Goal: Check status: Check status

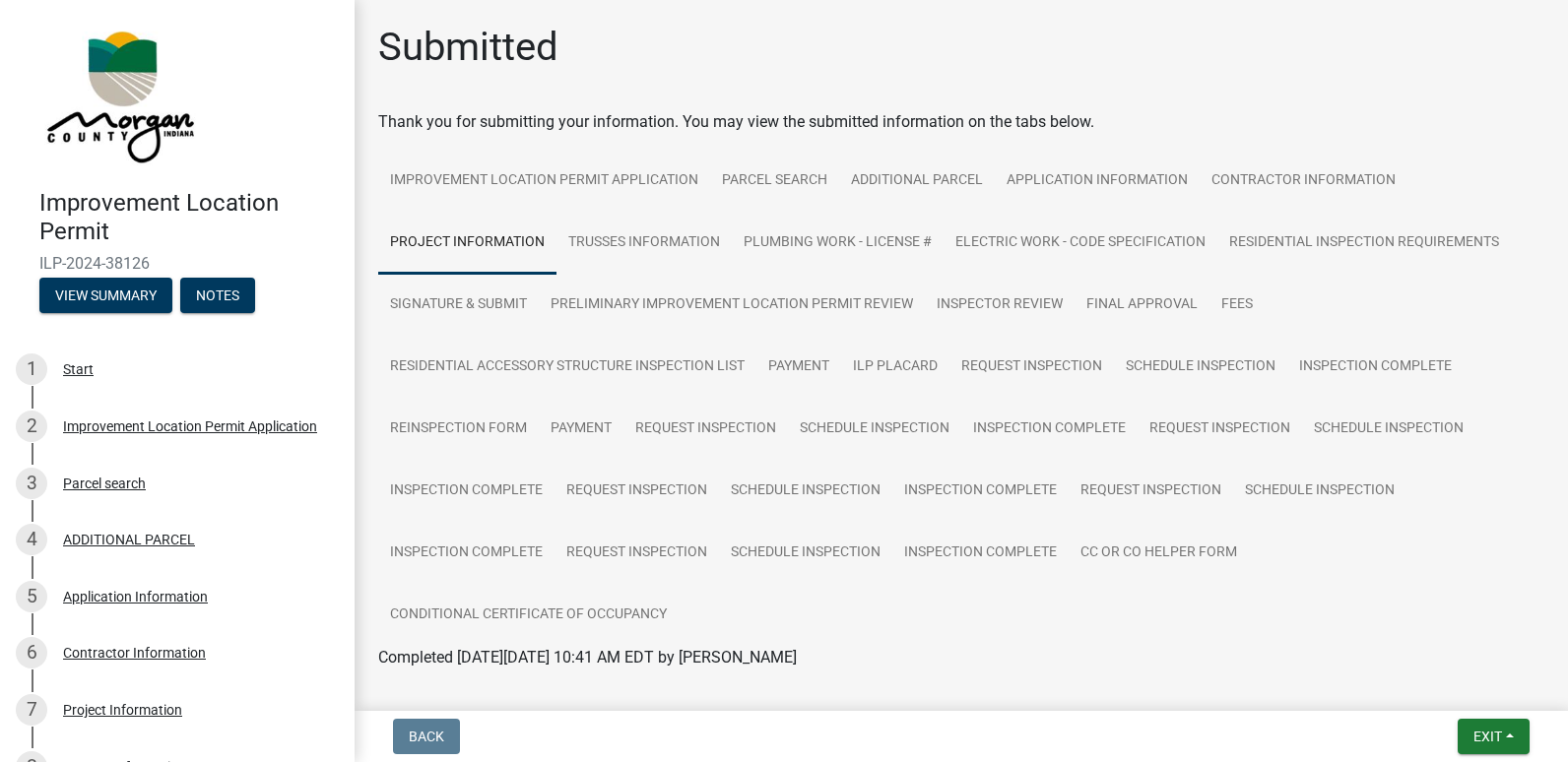
scroll to position [3536, 0]
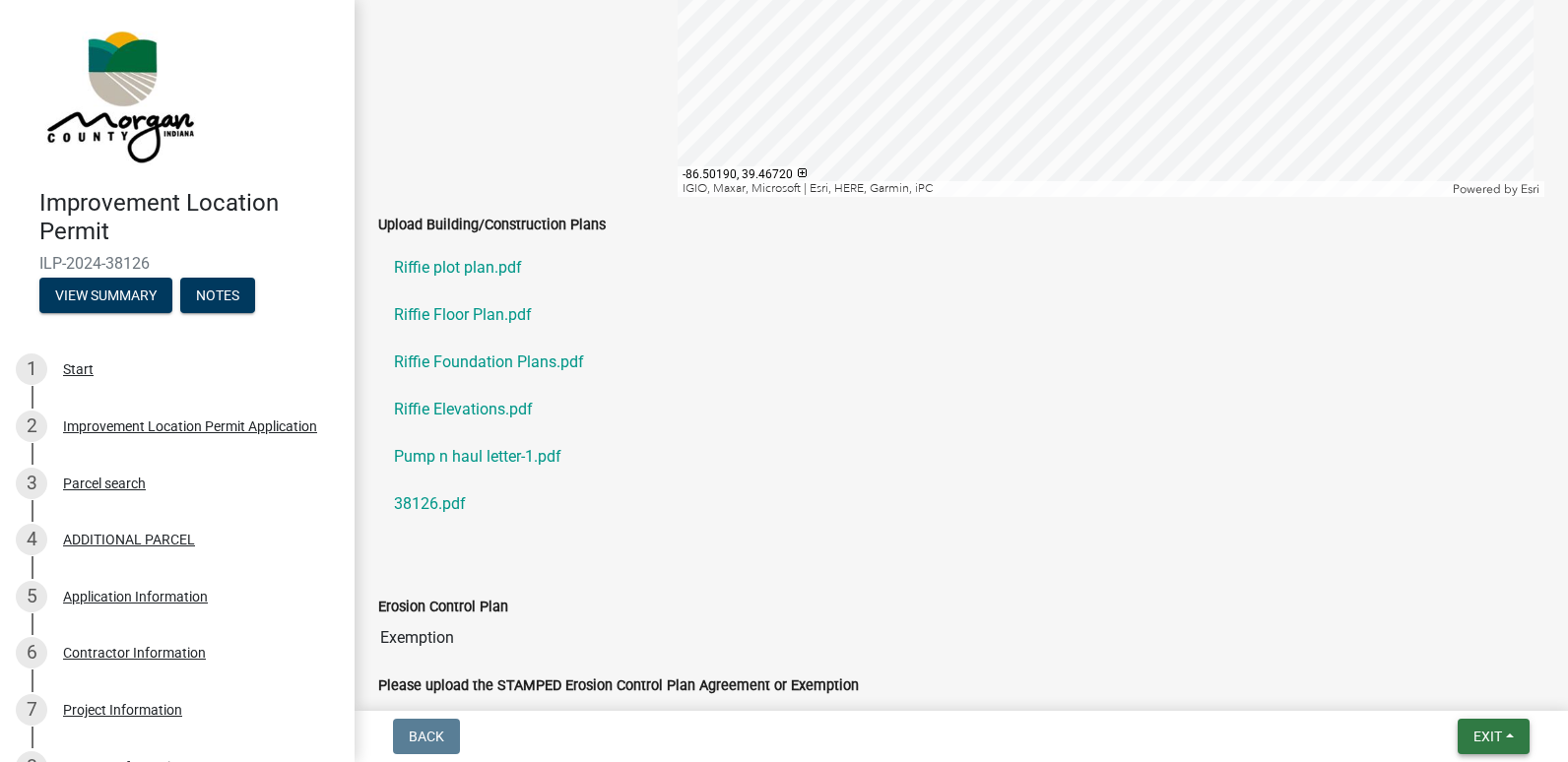
click at [1486, 733] on span "Exit" at bounding box center [1487, 736] width 29 height 16
click at [1443, 676] on button "Save & Exit" at bounding box center [1450, 686] width 158 height 48
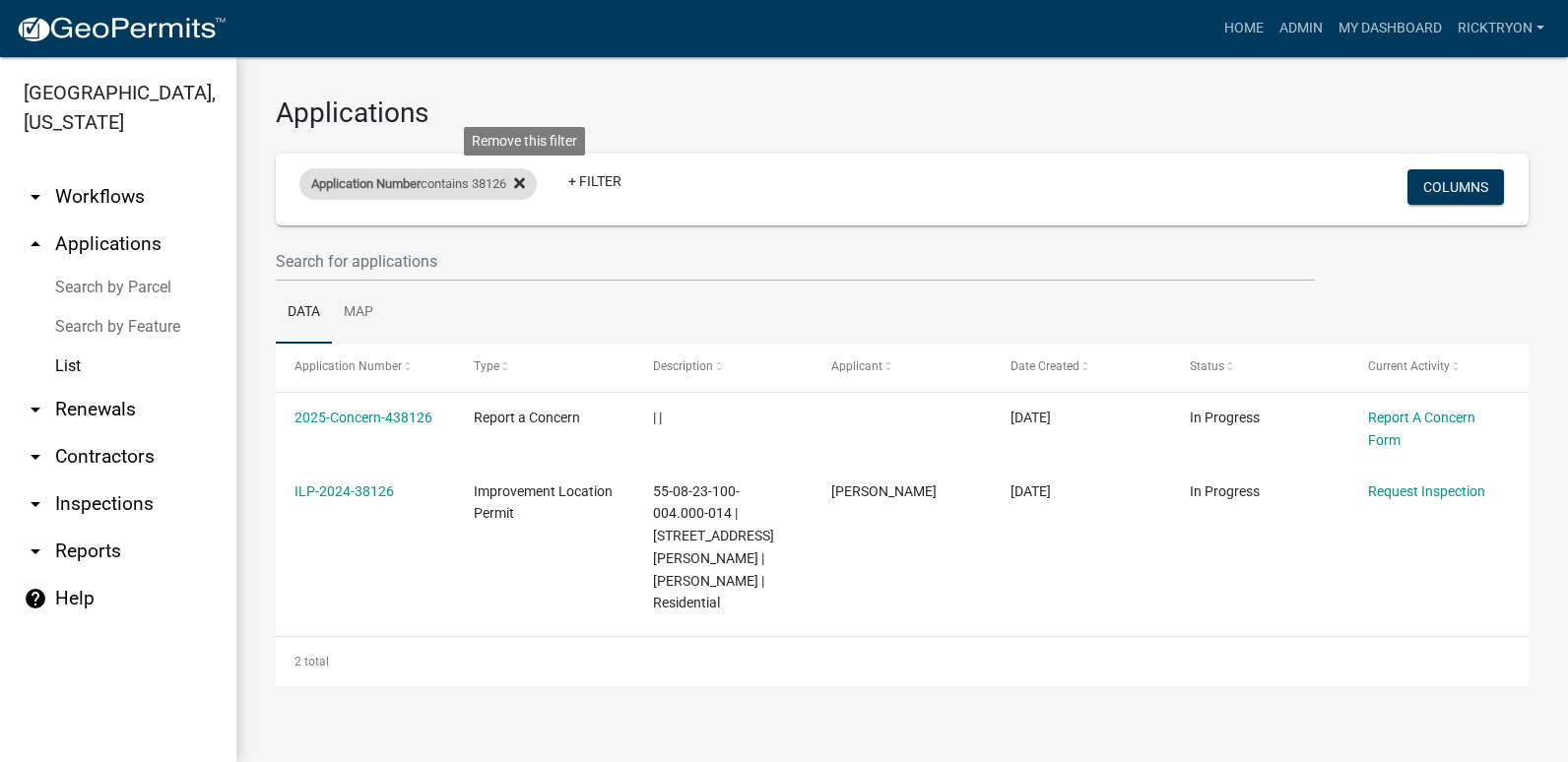
click at [522, 188] on fa-icon at bounding box center [515, 185] width 19 height 32
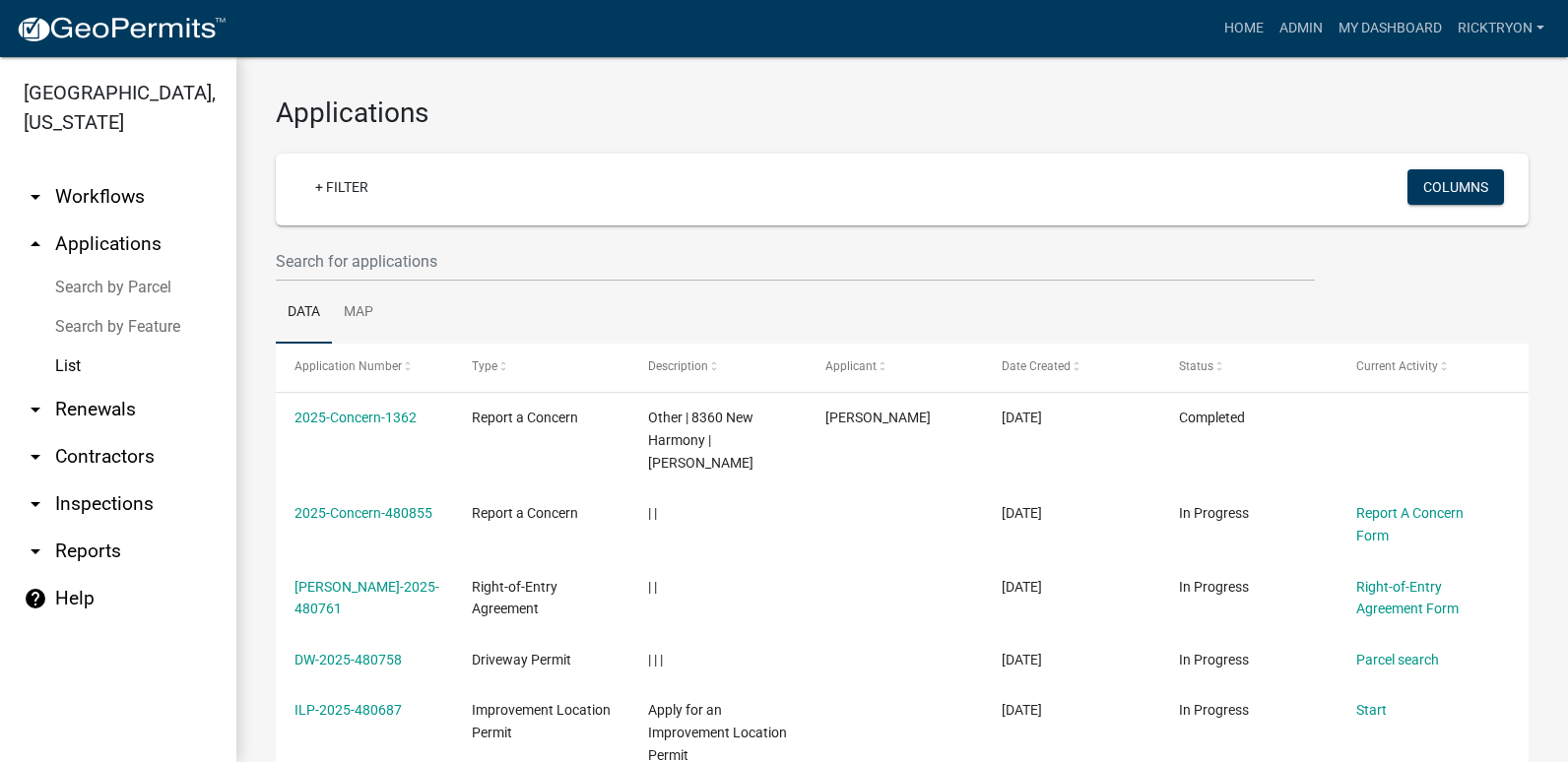
click at [296, 182] on div "+ Filter" at bounding box center [696, 190] width 823 height 41
click at [318, 190] on link "+ Filter" at bounding box center [341, 188] width 84 height 36
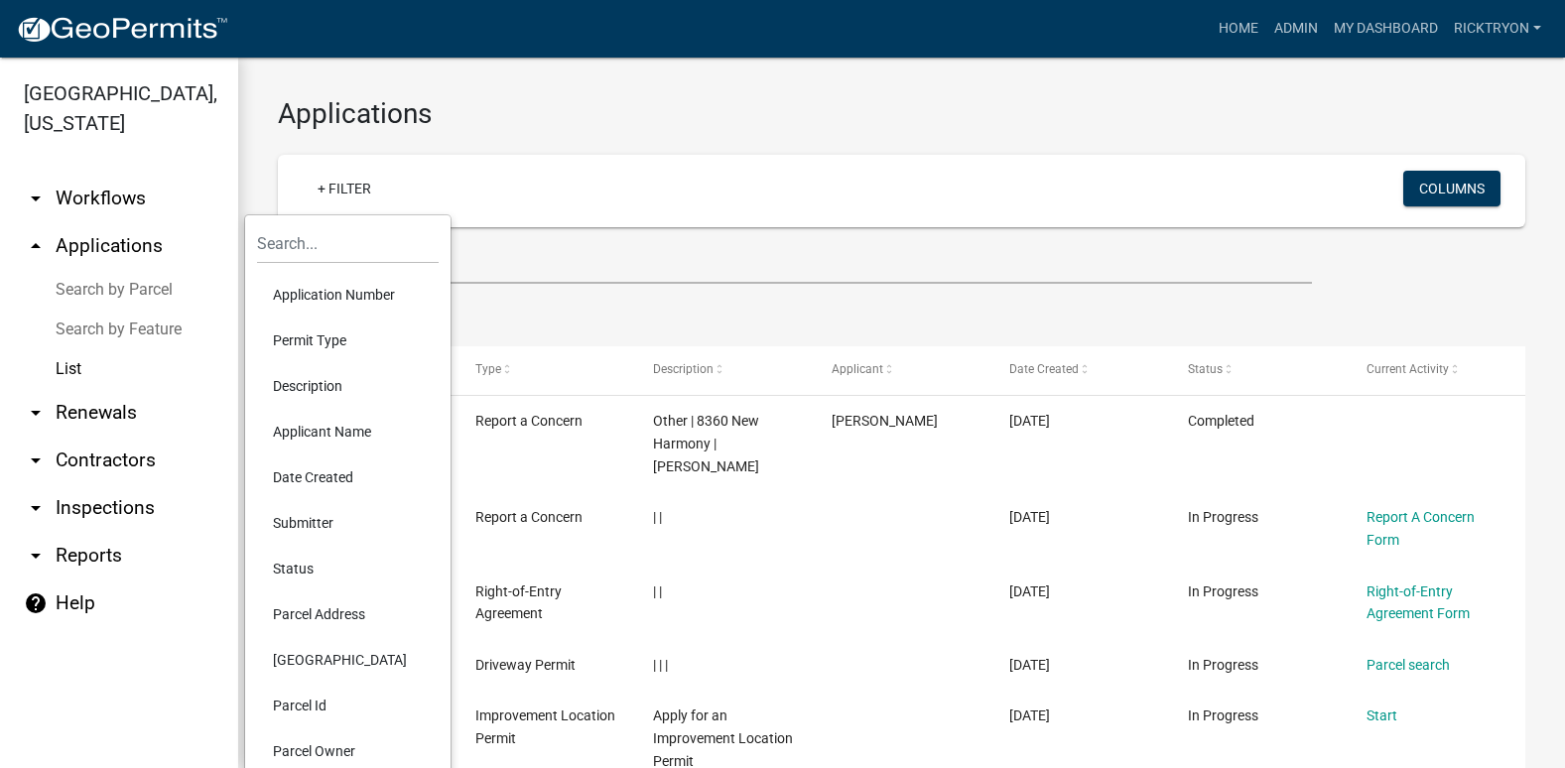
click at [332, 299] on li "Application Number" at bounding box center [348, 295] width 182 height 46
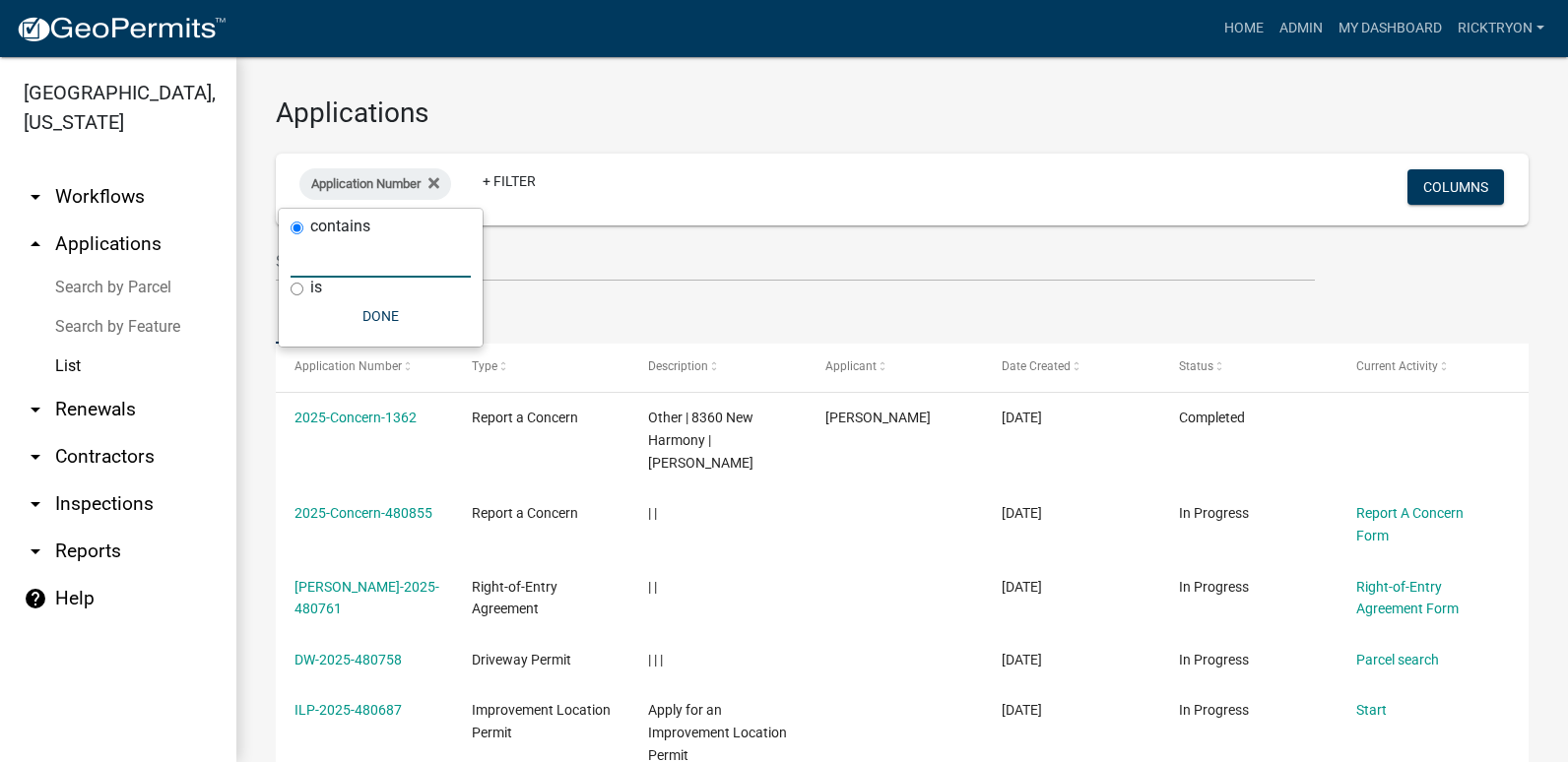
click at [317, 269] on input "text" at bounding box center [381, 257] width 181 height 41
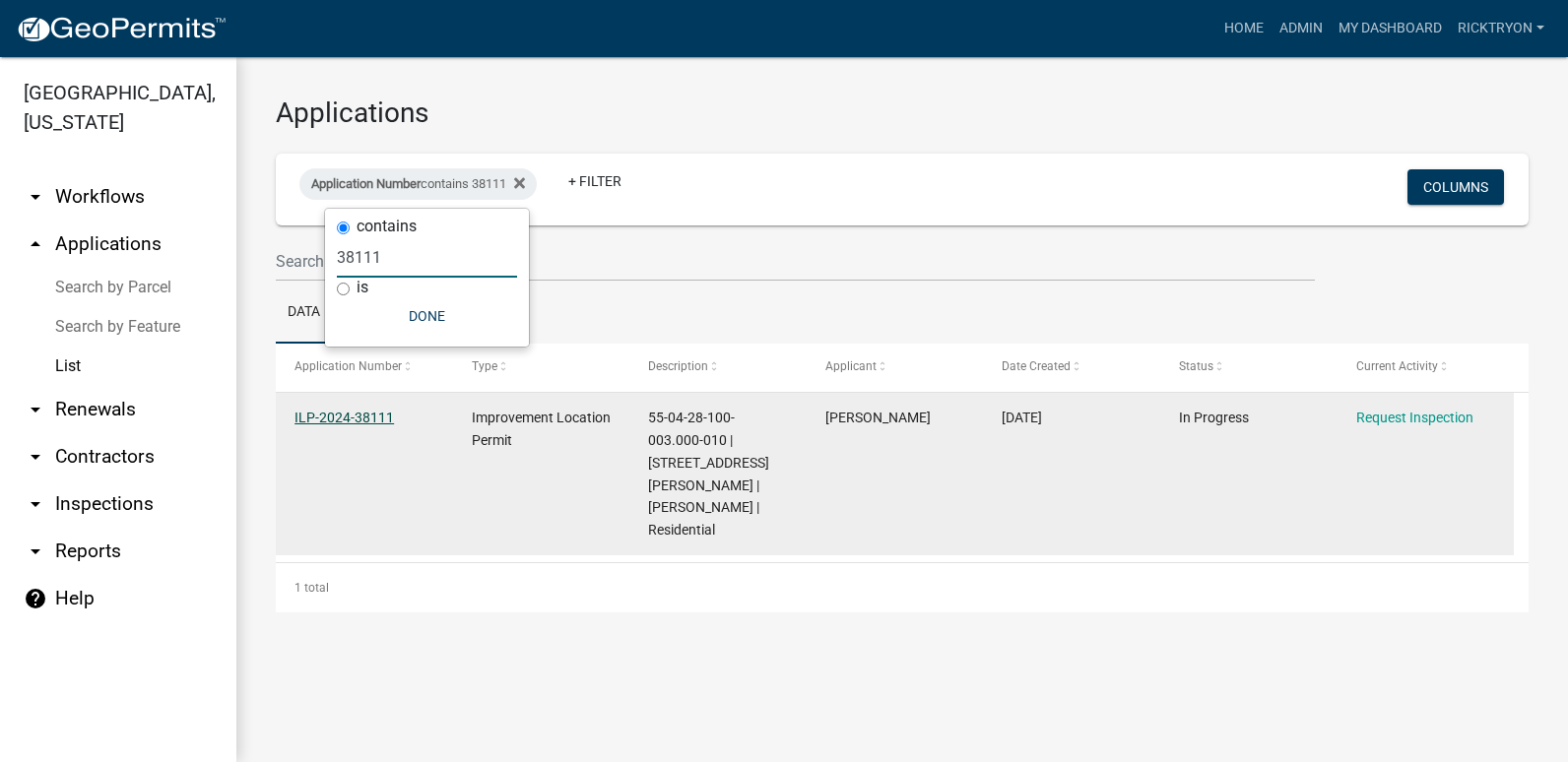
type input "38111"
click at [321, 418] on link "ILP-2024-38111" at bounding box center [344, 418] width 99 height 16
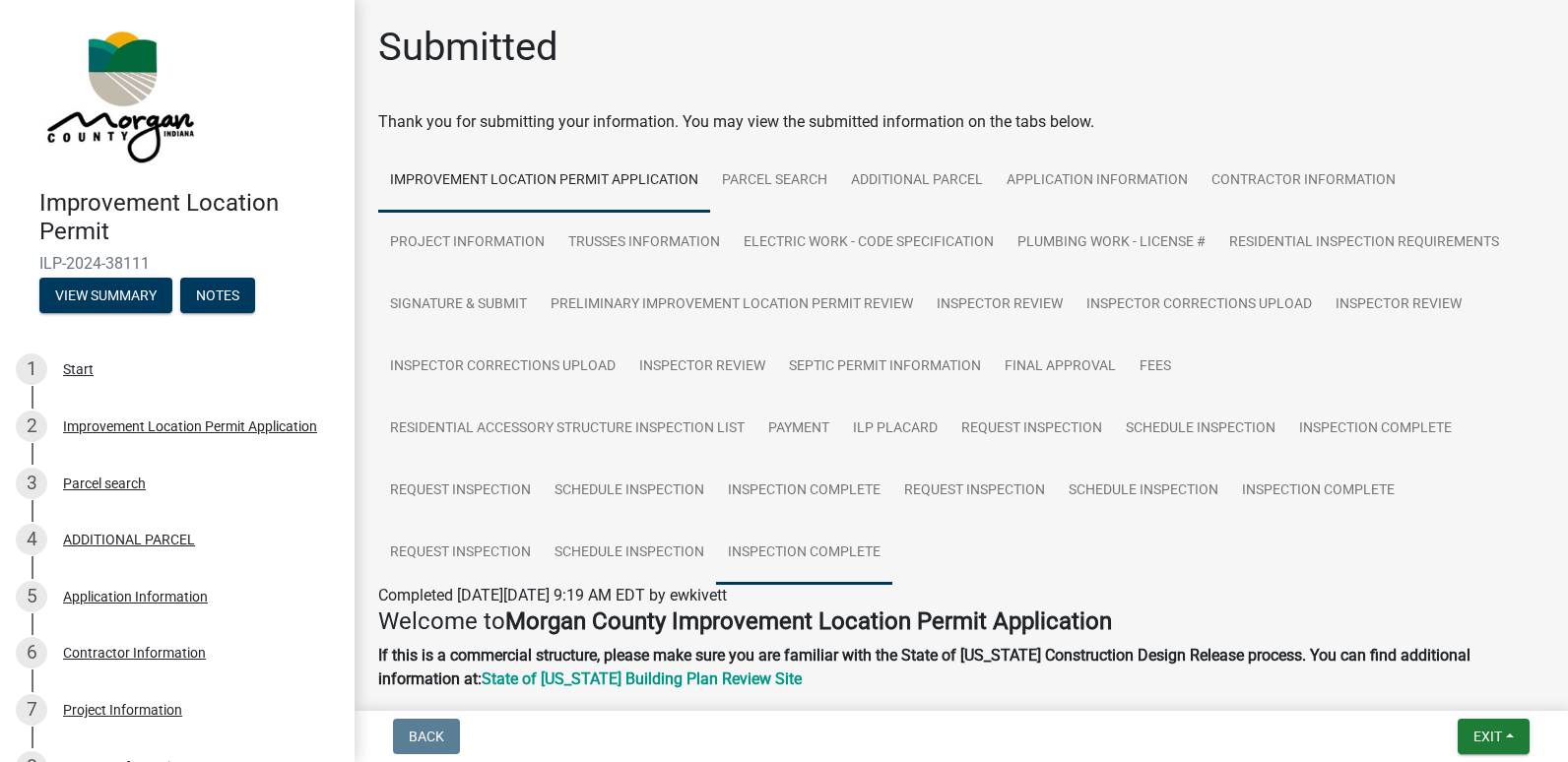
click at [760, 554] on link "Inspection Complete" at bounding box center [804, 554] width 177 height 64
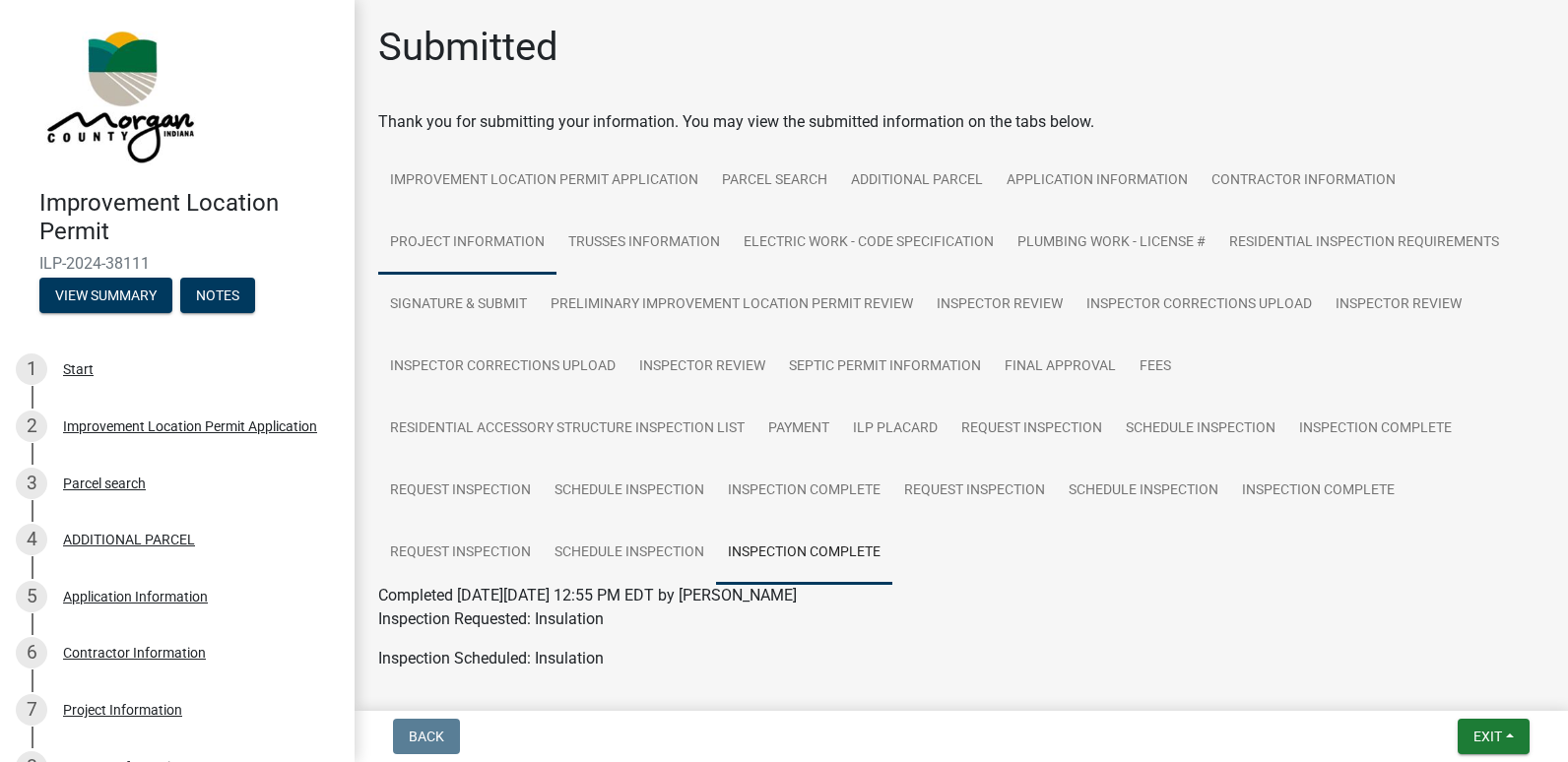
click at [489, 258] on link "Project Information" at bounding box center [467, 243] width 179 height 64
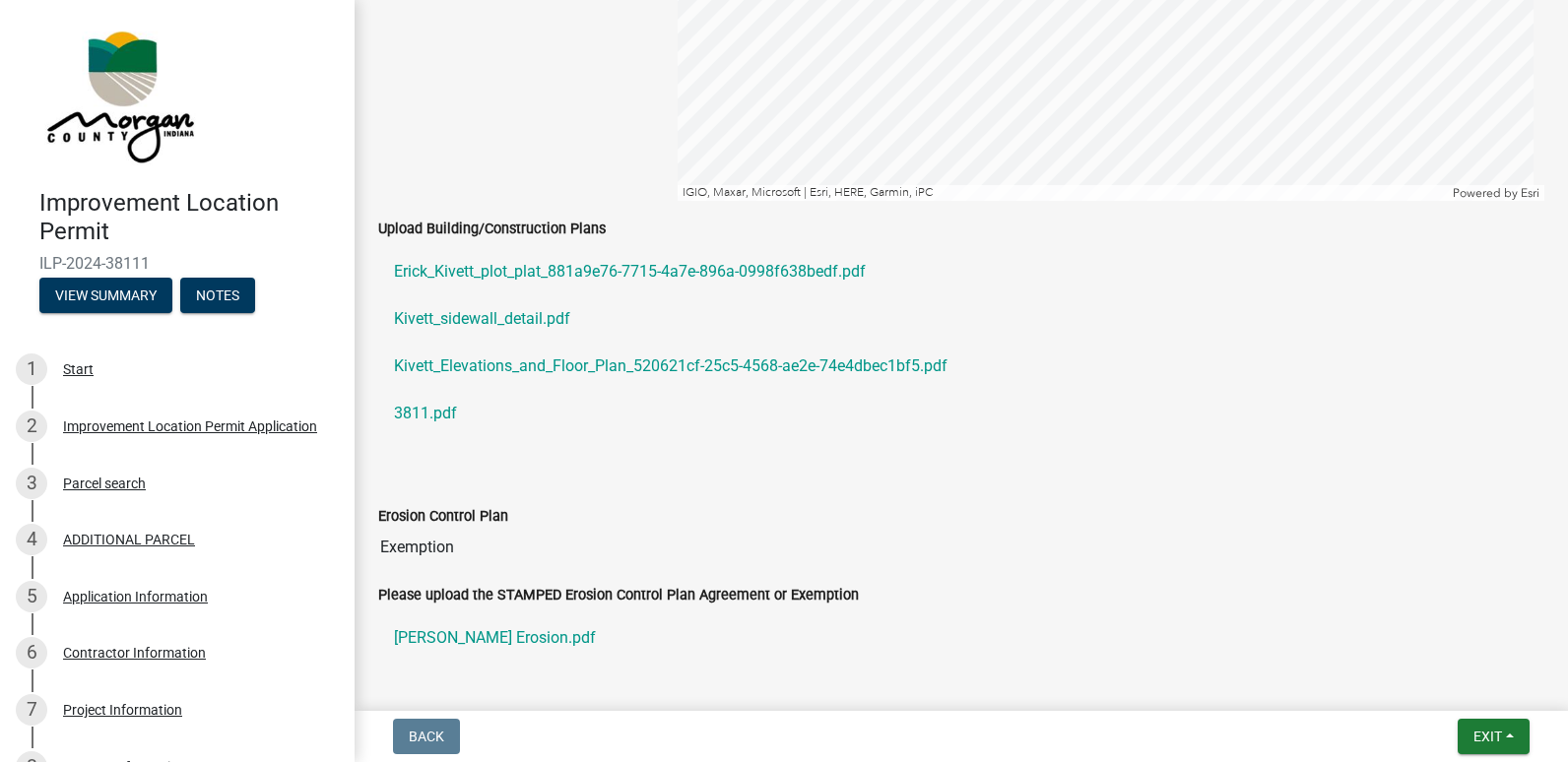
scroll to position [3544, 0]
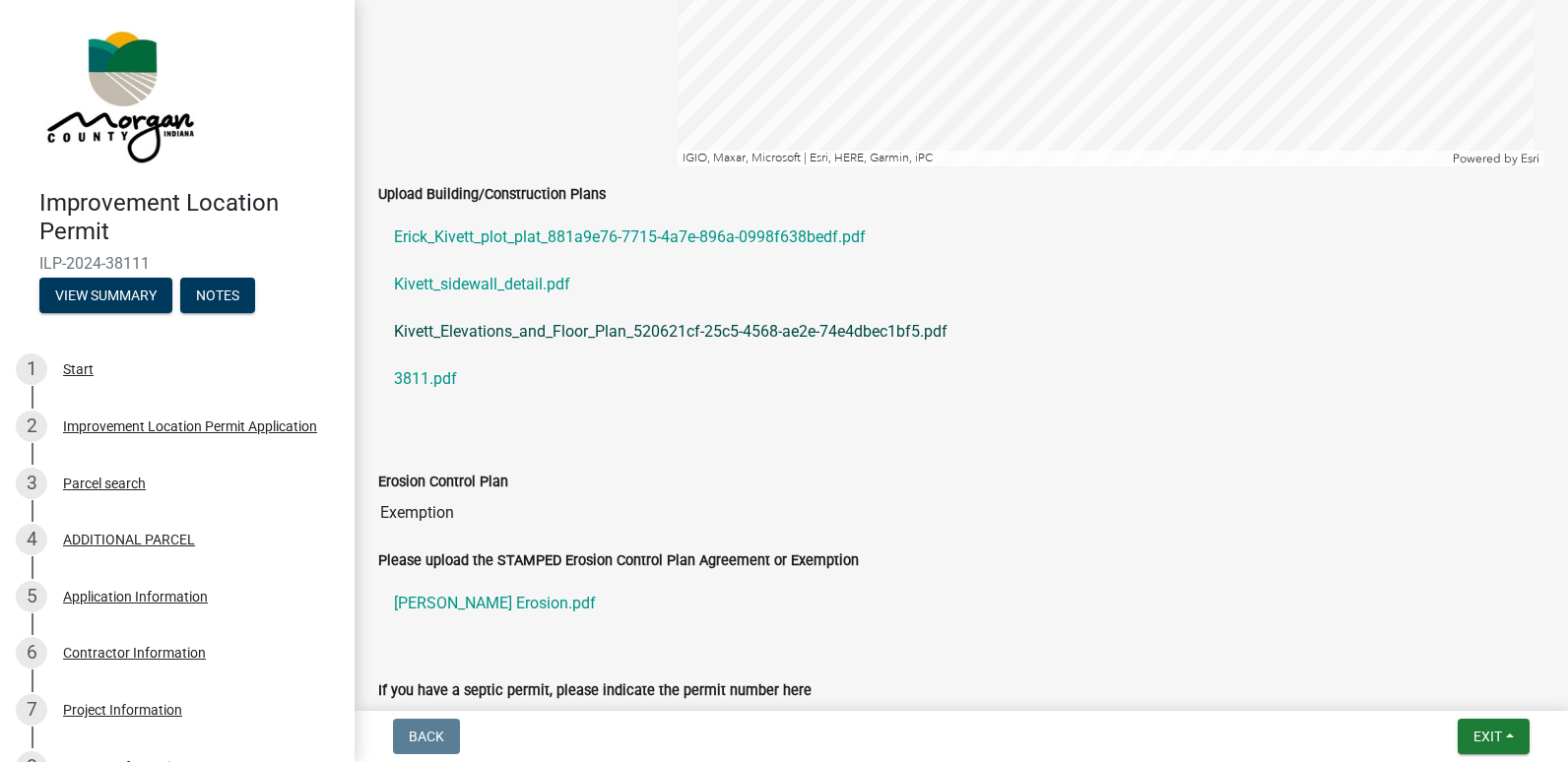
click at [494, 330] on link "Kivett_Elevations_and_Floor_Plan_520621cf-25c5-4568-ae2e-74e4dbec1bf5.pdf" at bounding box center [961, 332] width 1166 height 48
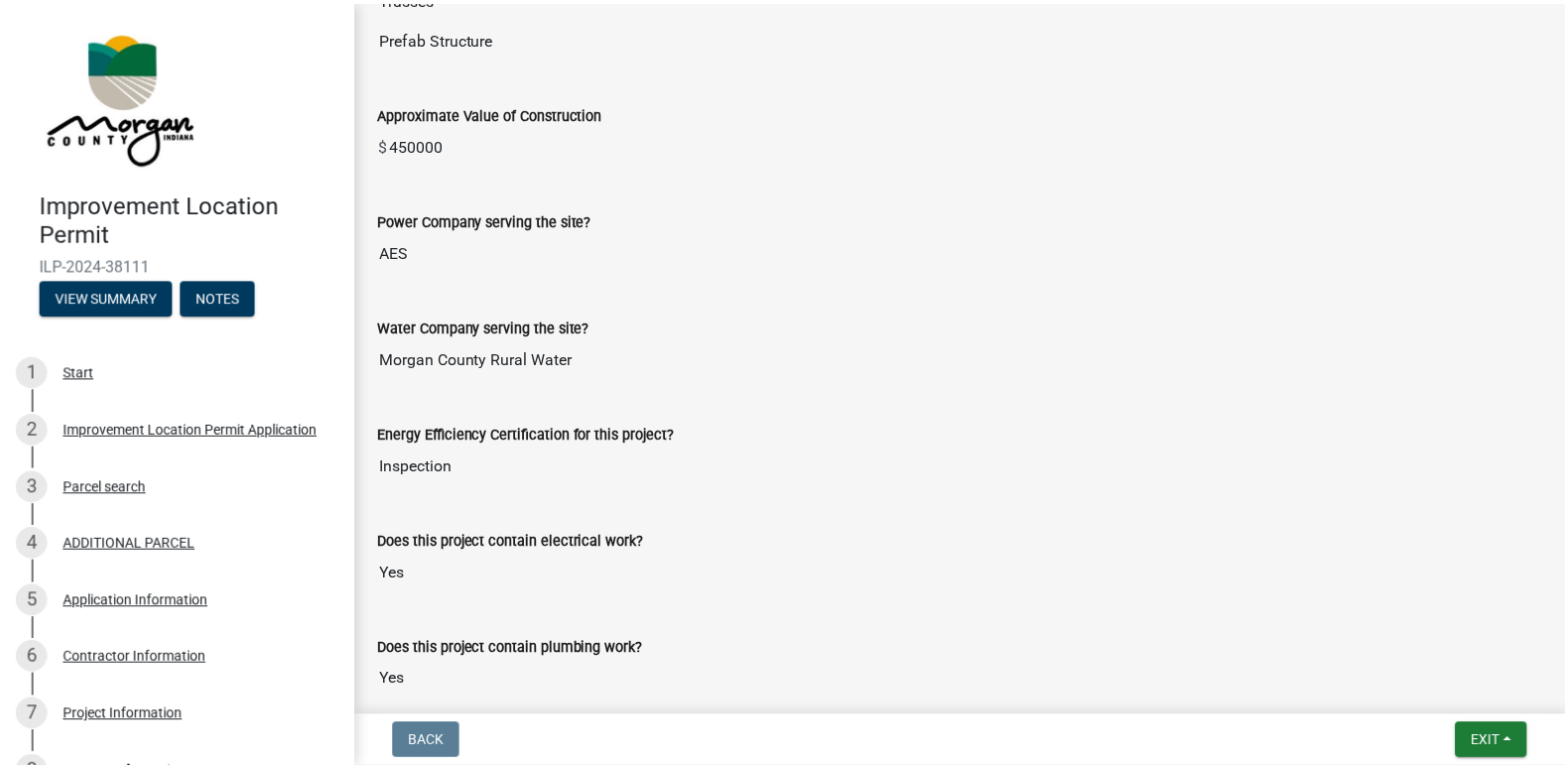
scroll to position [1984, 0]
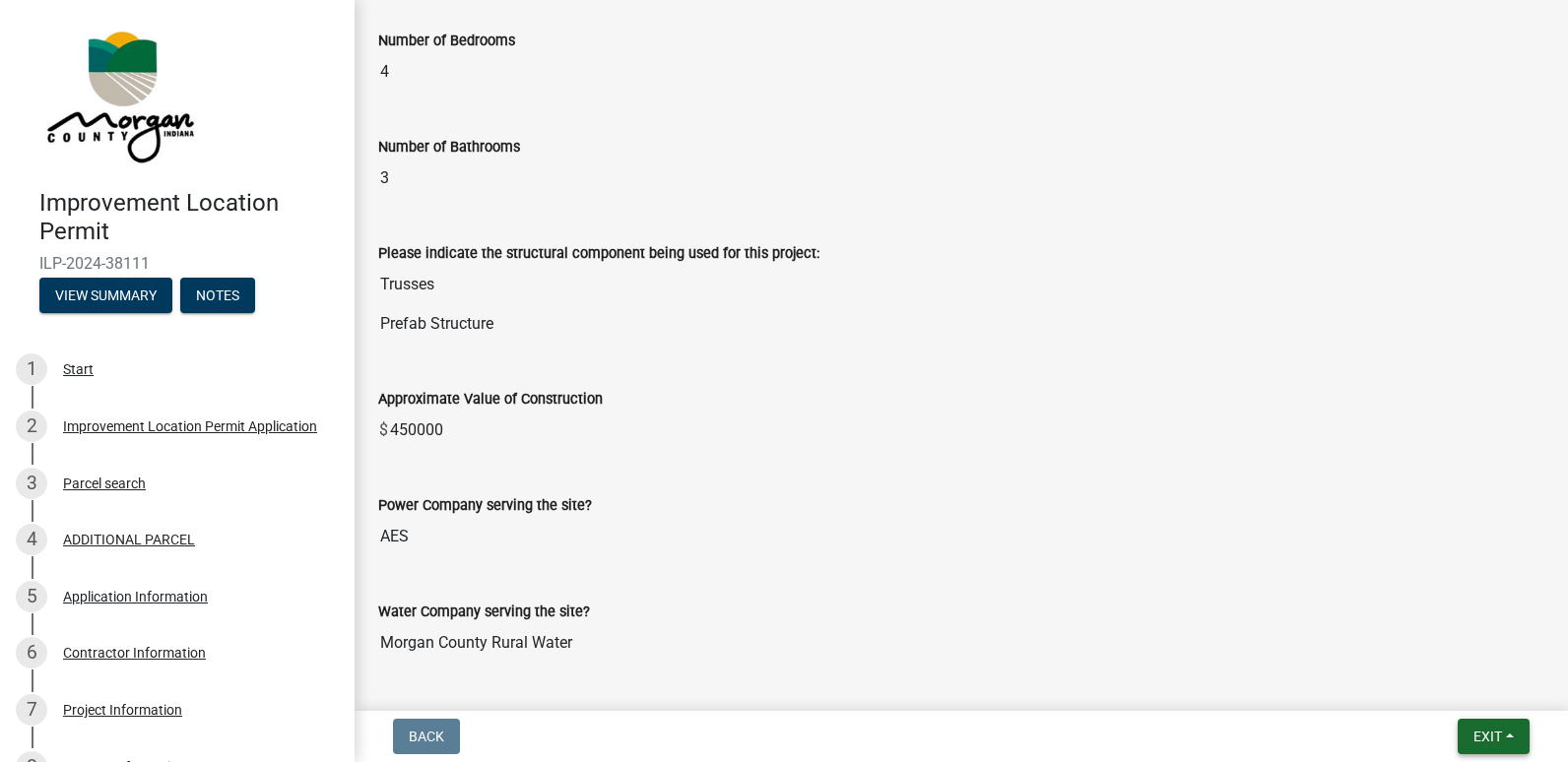
click at [1497, 738] on span "Exit" at bounding box center [1487, 736] width 29 height 16
click at [1437, 689] on button "Save & Exit" at bounding box center [1450, 686] width 158 height 48
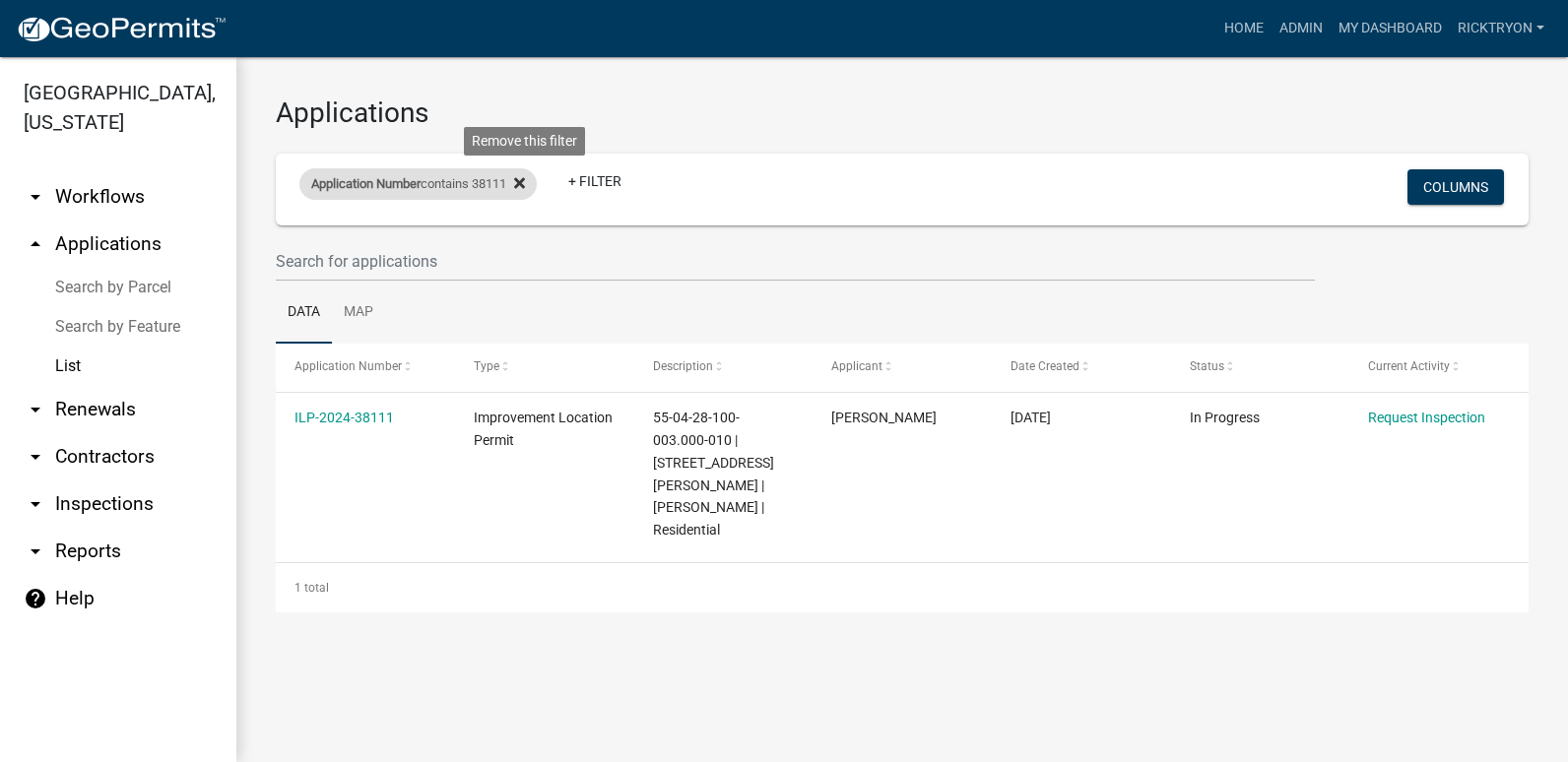
click at [525, 181] on icon at bounding box center [519, 183] width 11 height 11
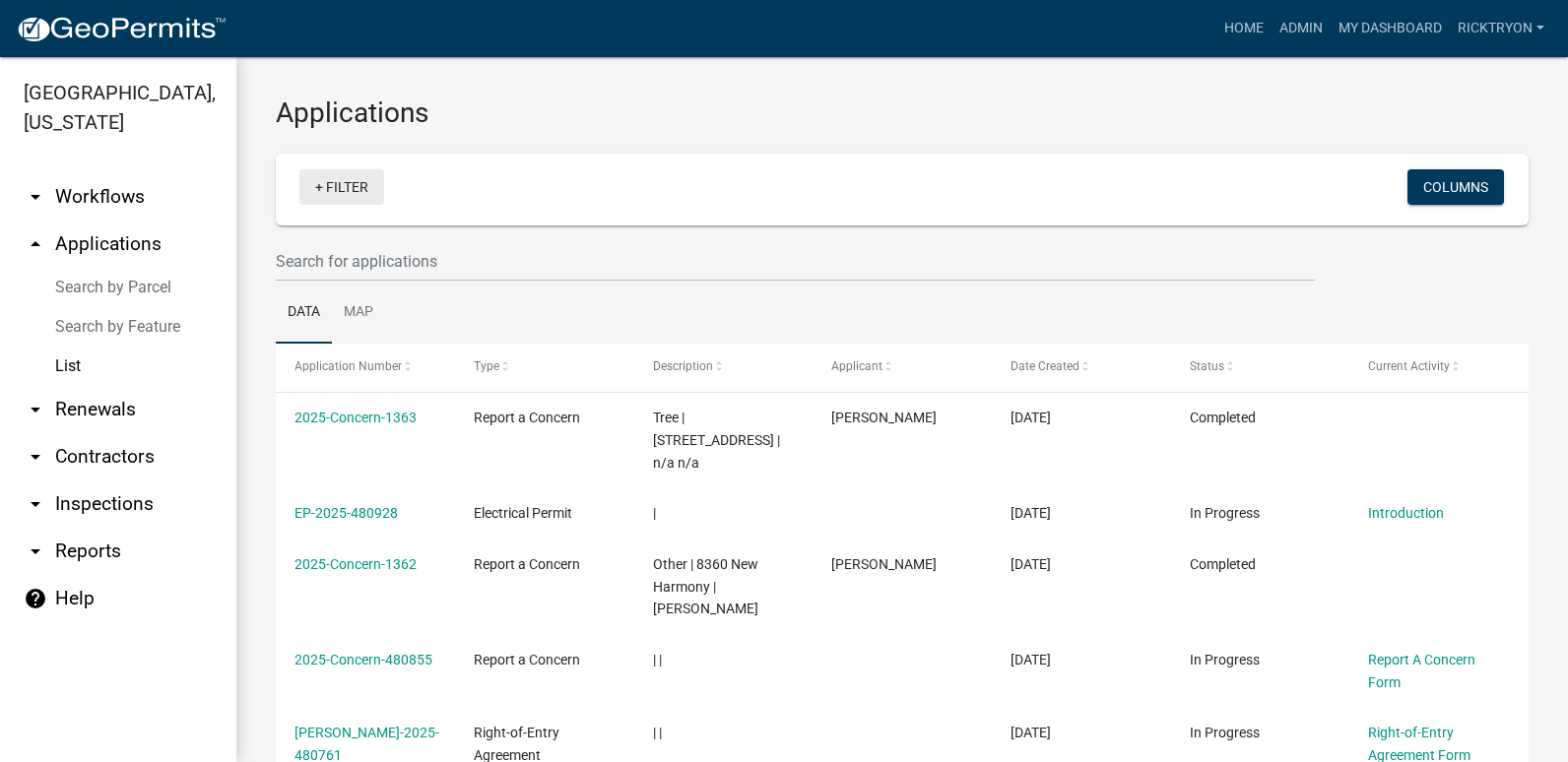
click at [330, 193] on link "+ Filter" at bounding box center [341, 188] width 84 height 36
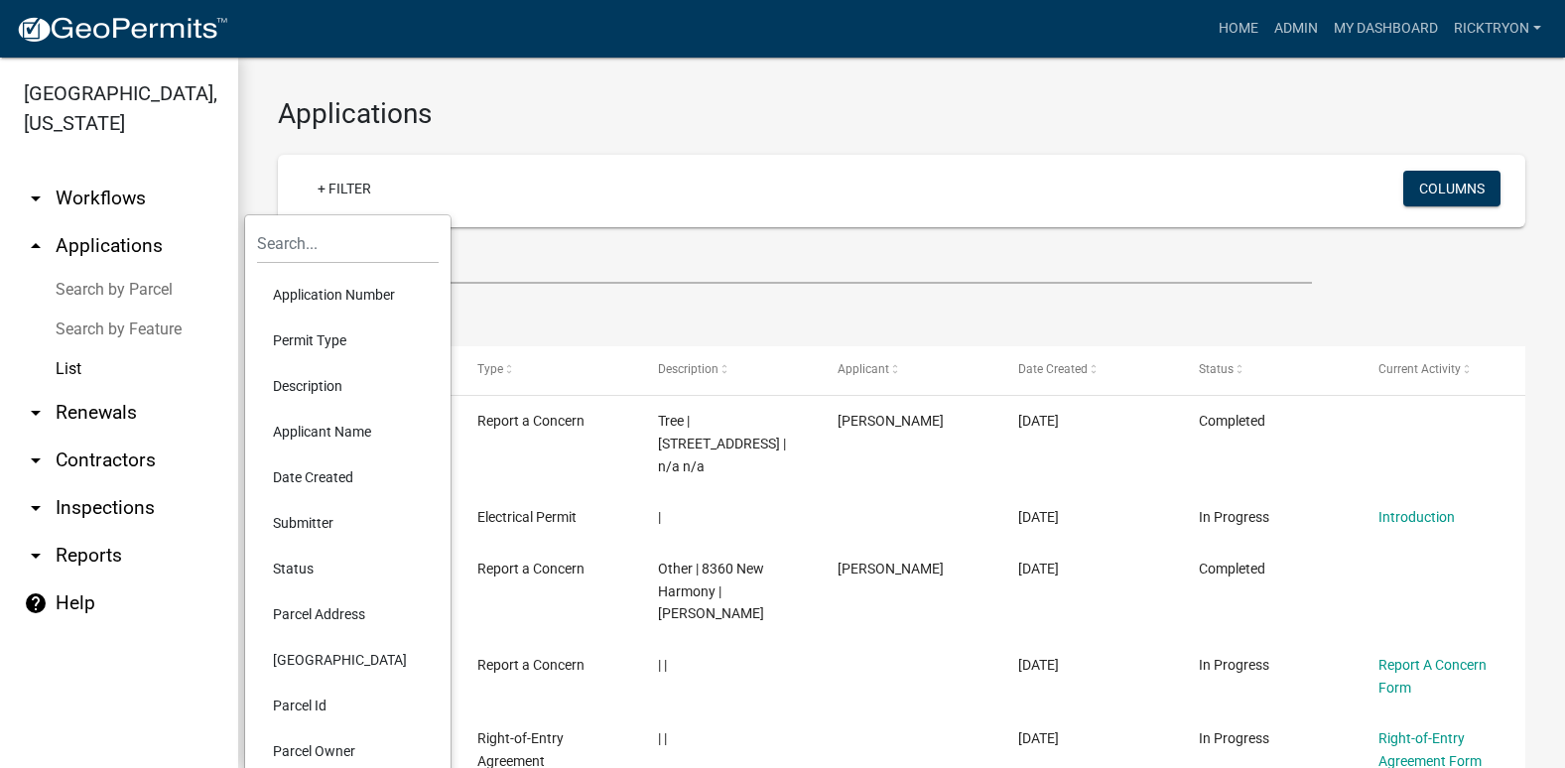
click at [345, 302] on li "Application Number" at bounding box center [348, 295] width 182 height 46
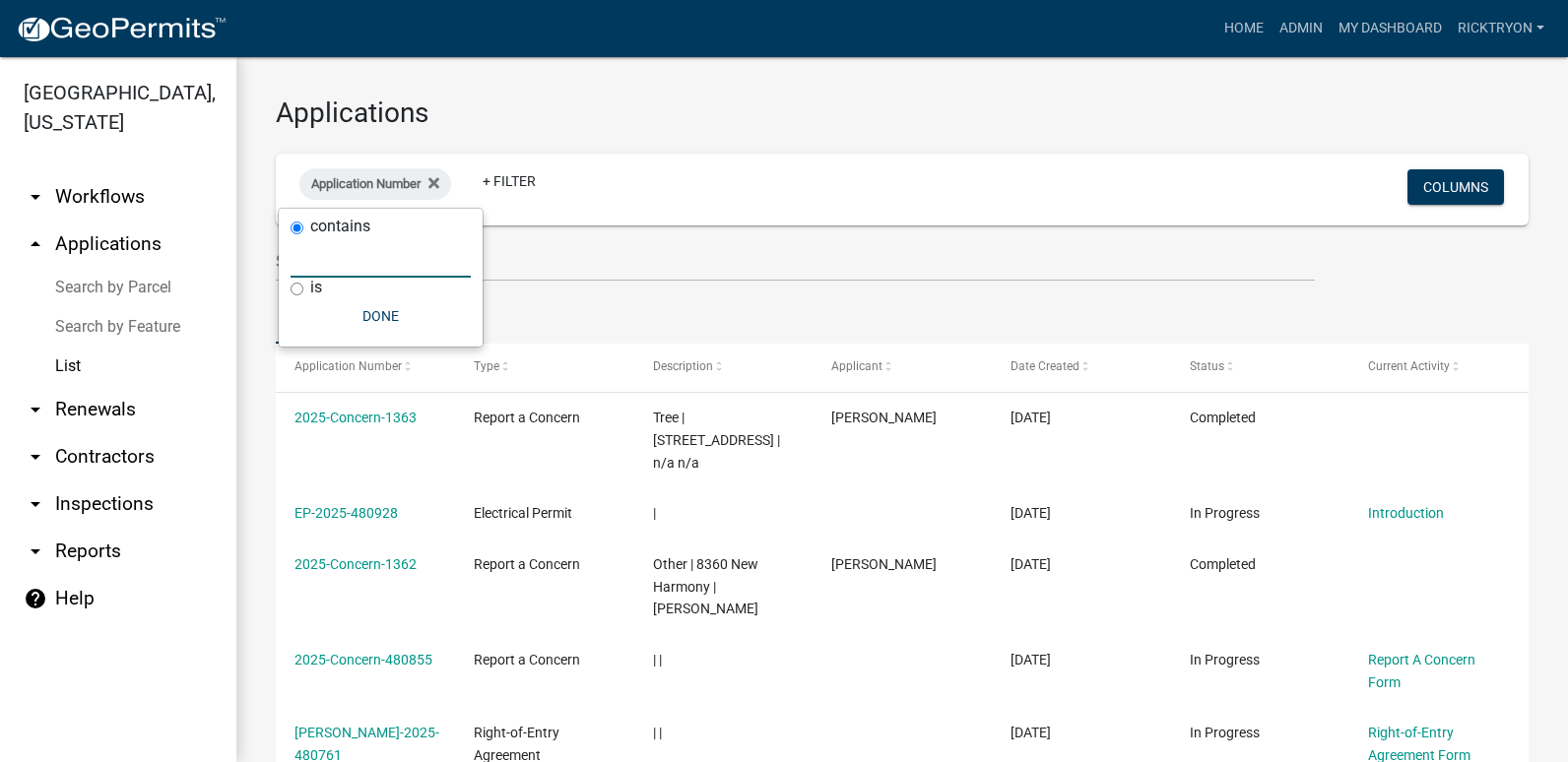
click at [343, 268] on input "text" at bounding box center [381, 257] width 181 height 41
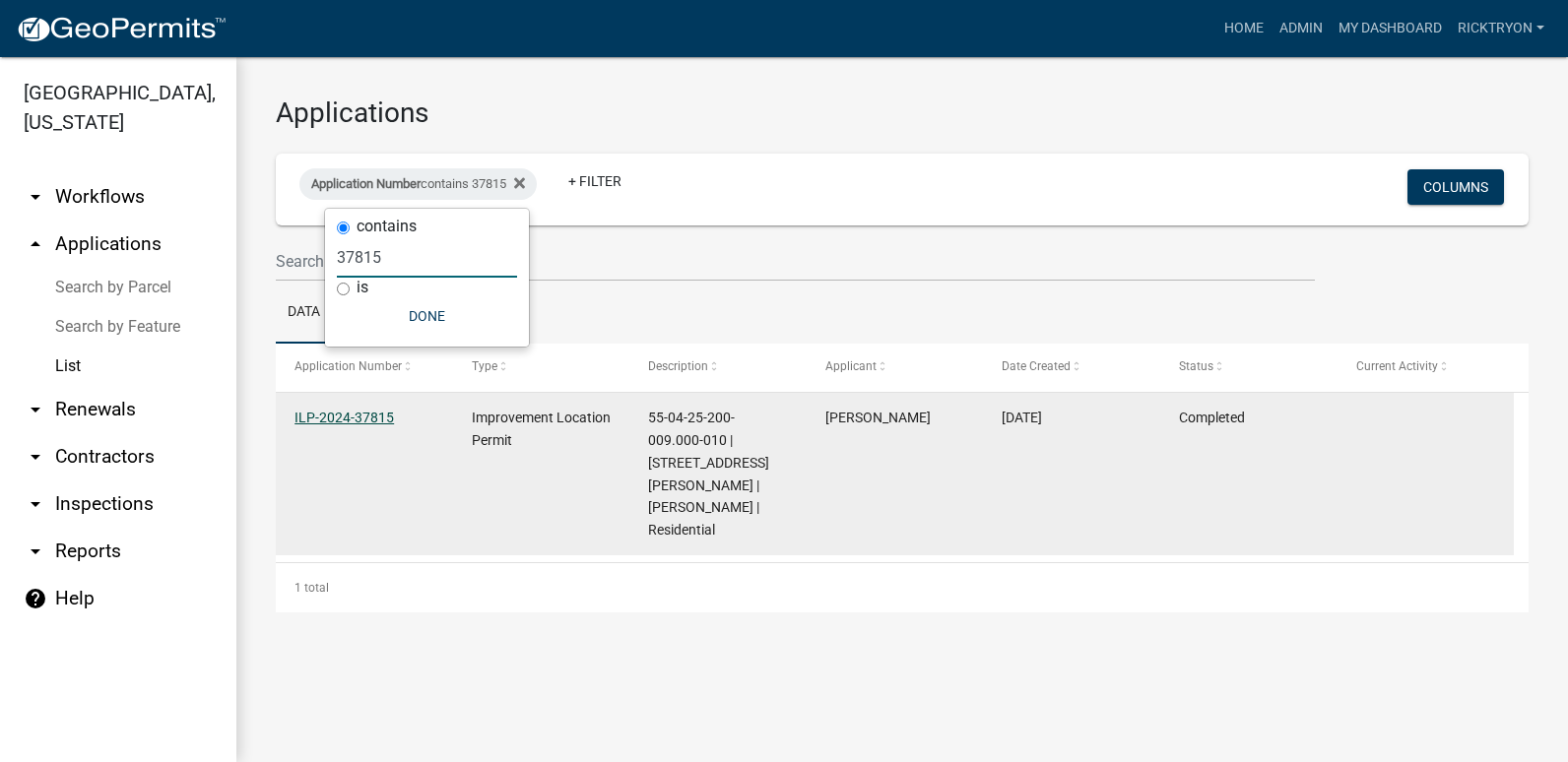
type input "37815"
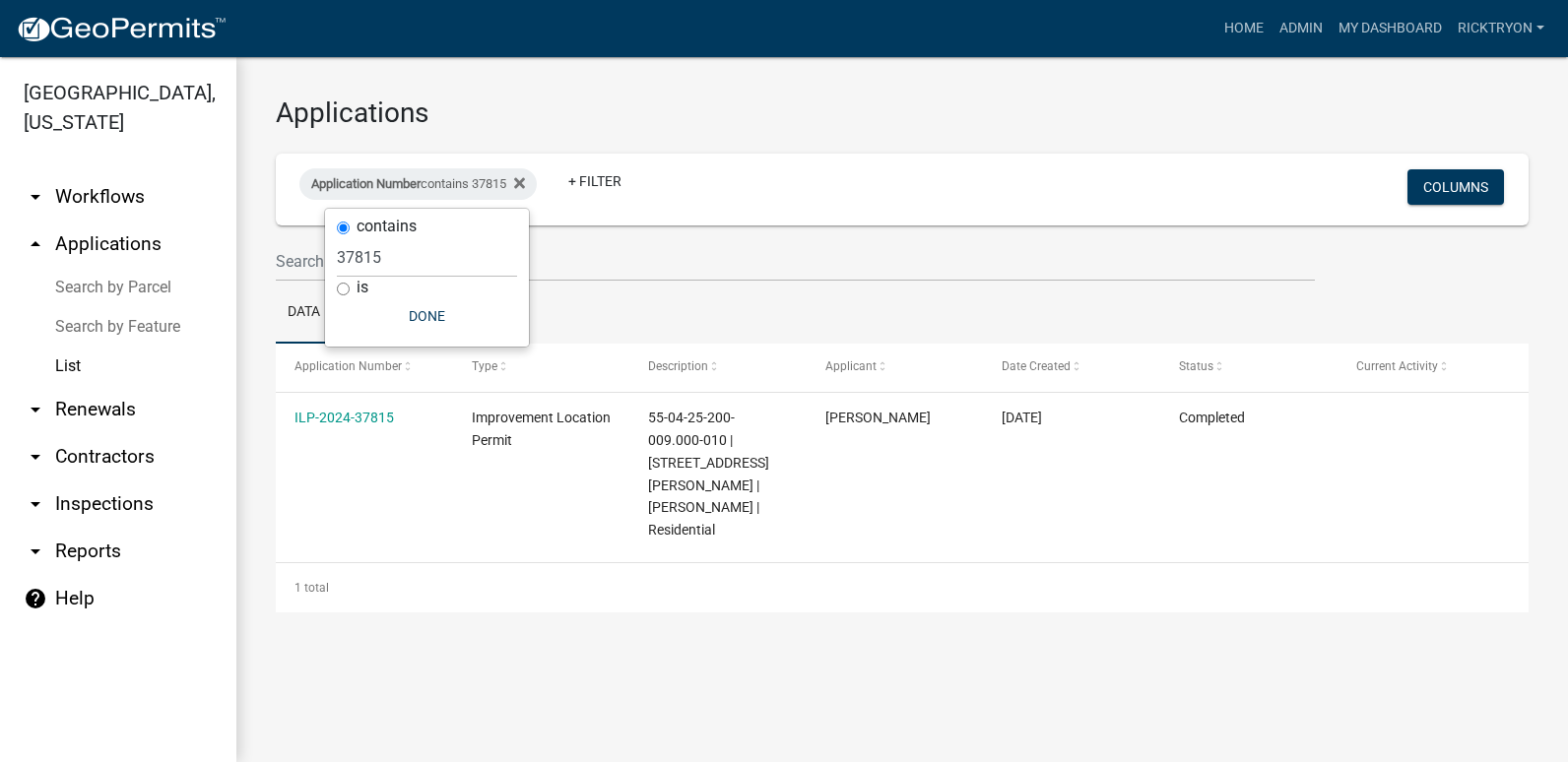
click at [328, 415] on link "ILP-2024-37815" at bounding box center [344, 418] width 99 height 16
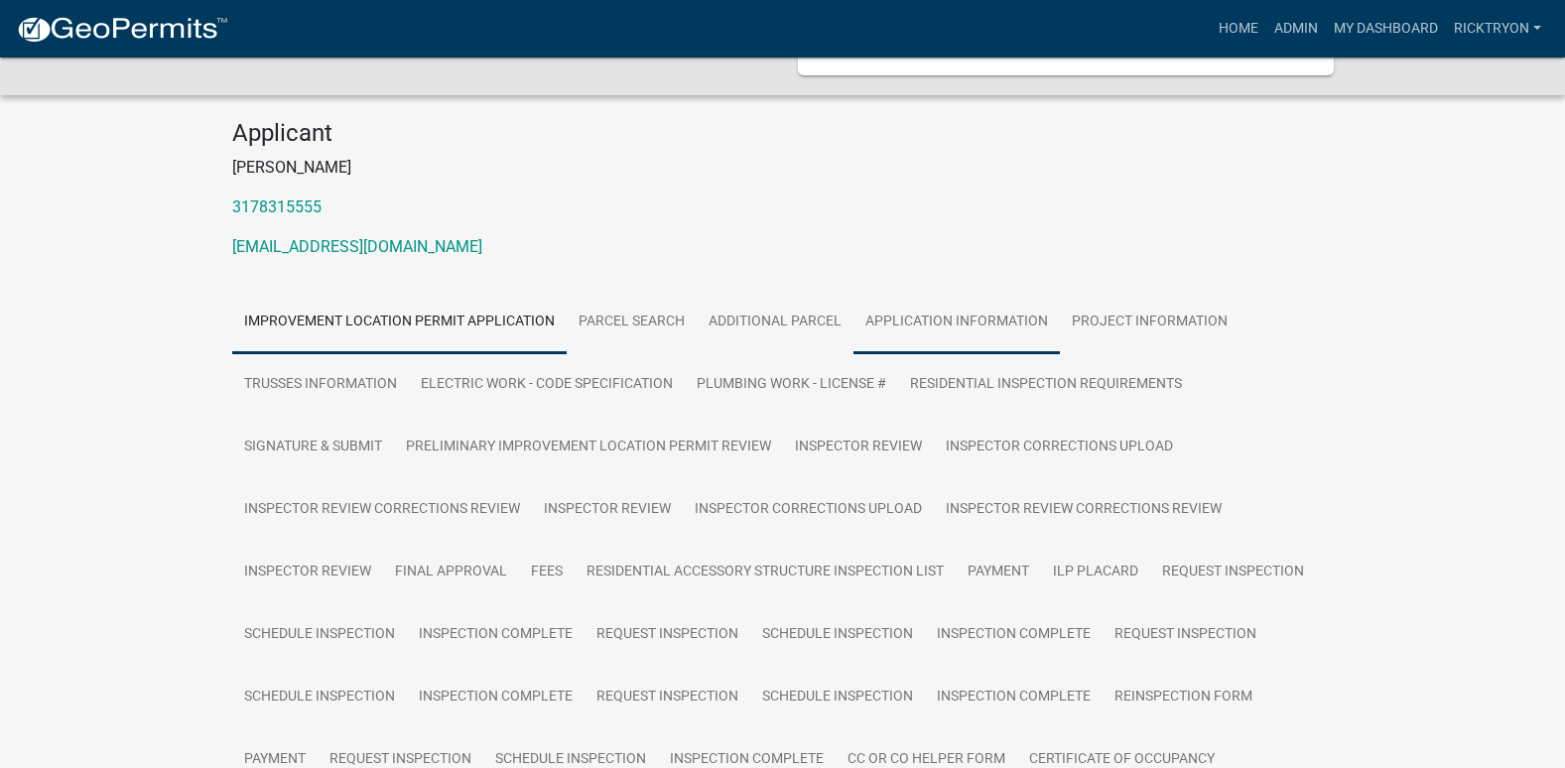
scroll to position [298, 0]
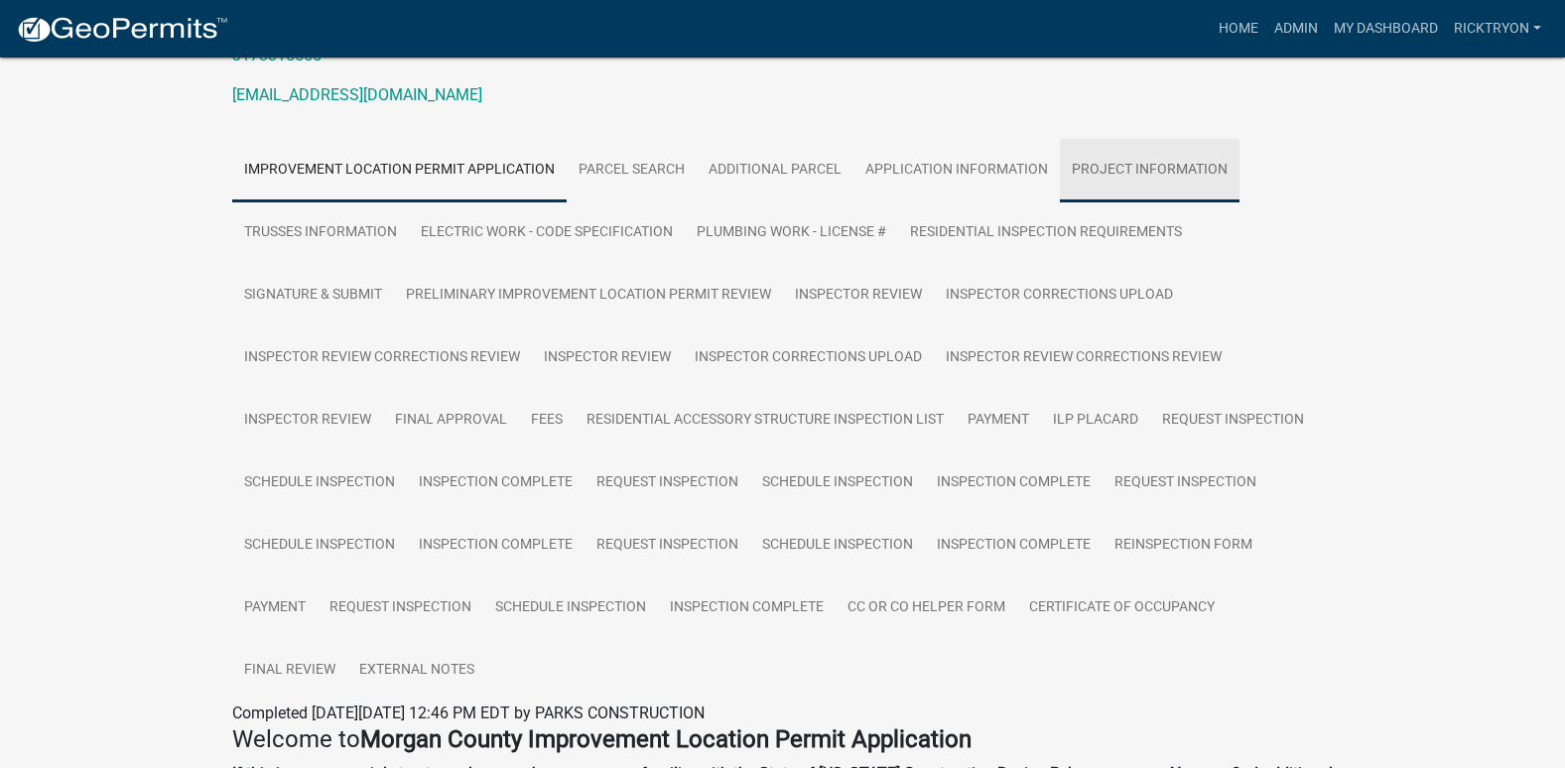
click at [1095, 166] on link "Project Information" at bounding box center [1150, 171] width 180 height 64
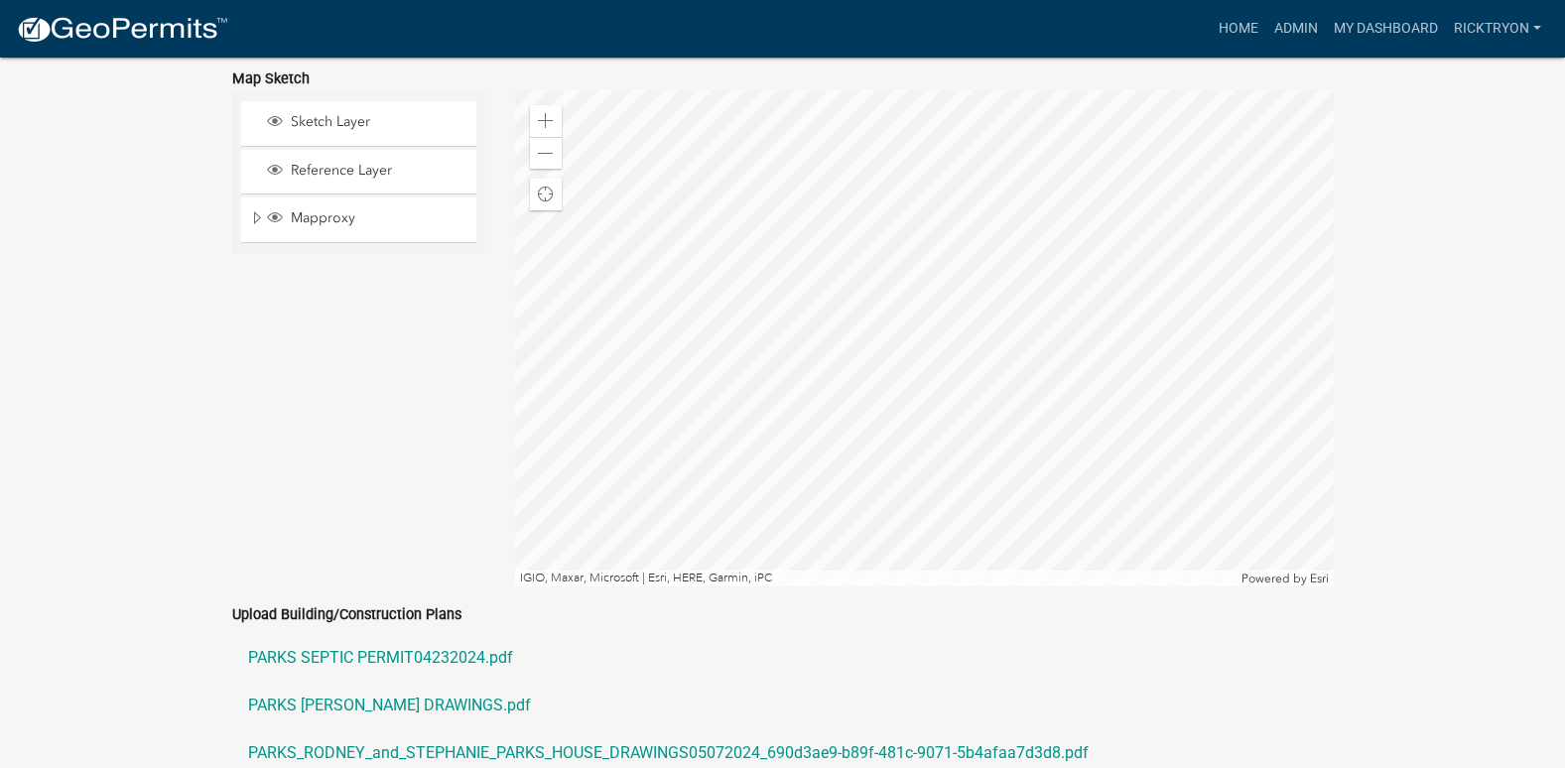
scroll to position [4564, 0]
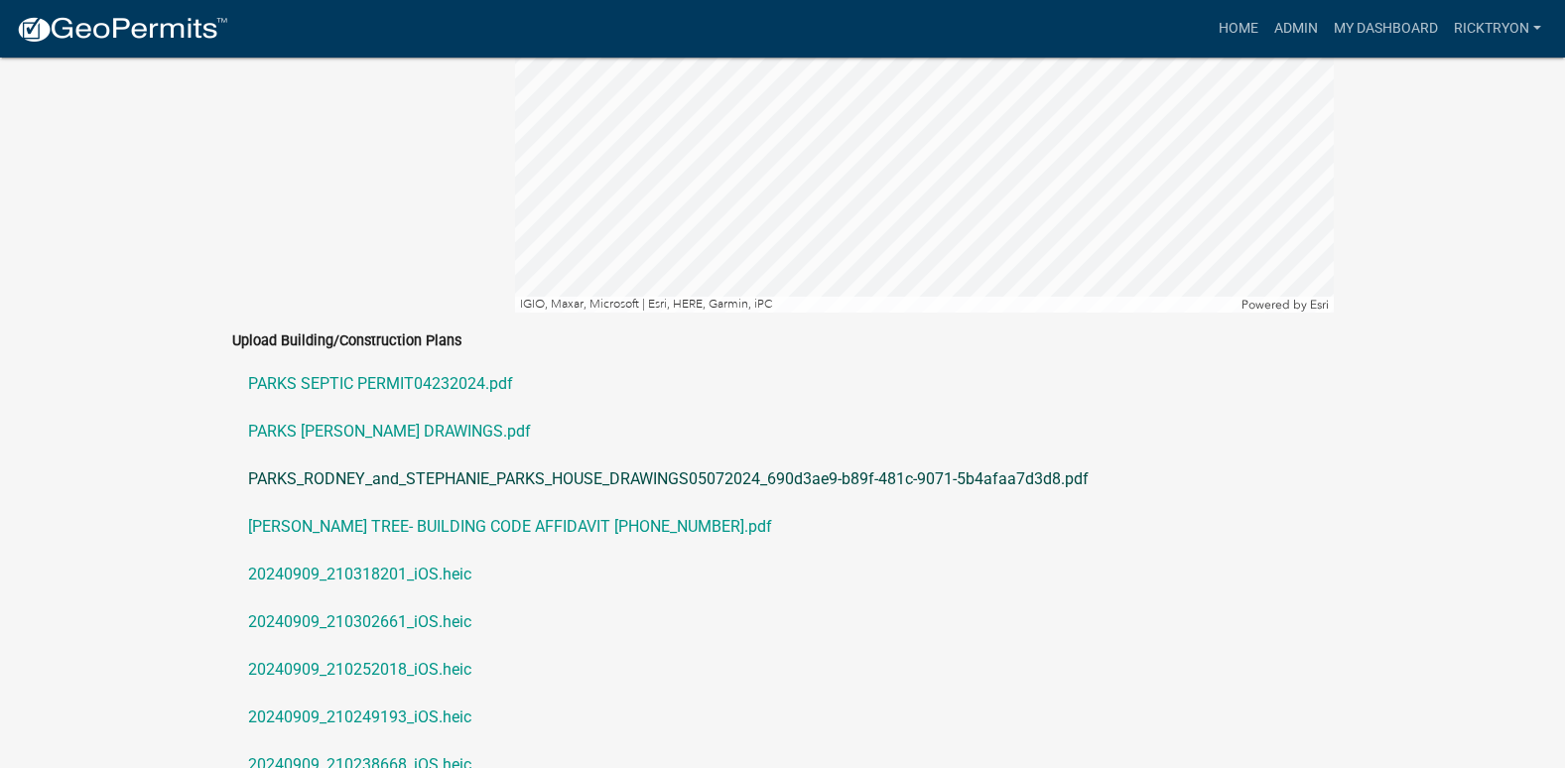
click at [315, 455] on link "PARKS_RODNEY_and_STEPHANIE_PARKS_HOUSE_DRAWINGS05072024_690d3ae9-b89f-481c-9071…" at bounding box center [782, 479] width 1101 height 48
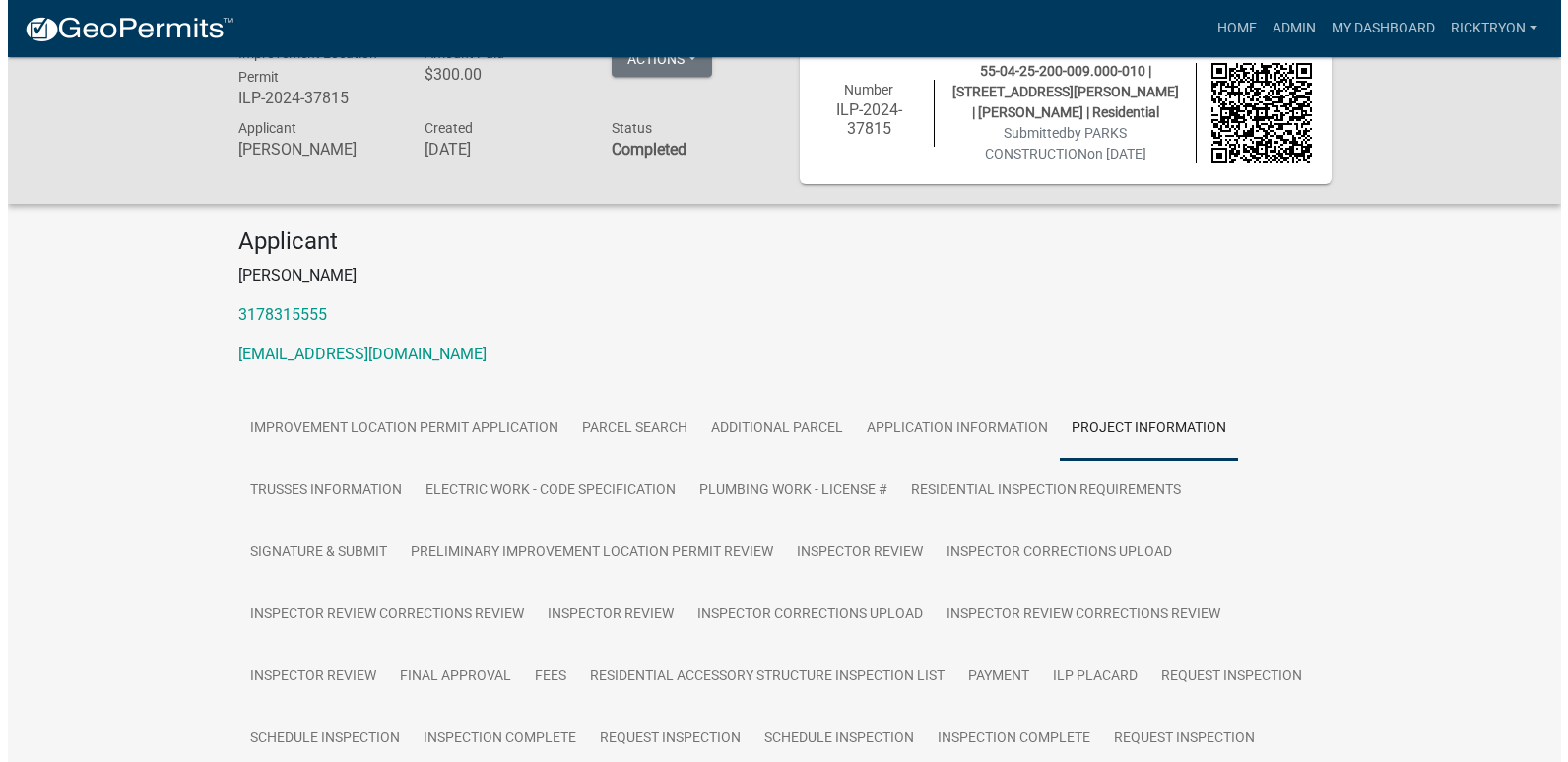
scroll to position [0, 0]
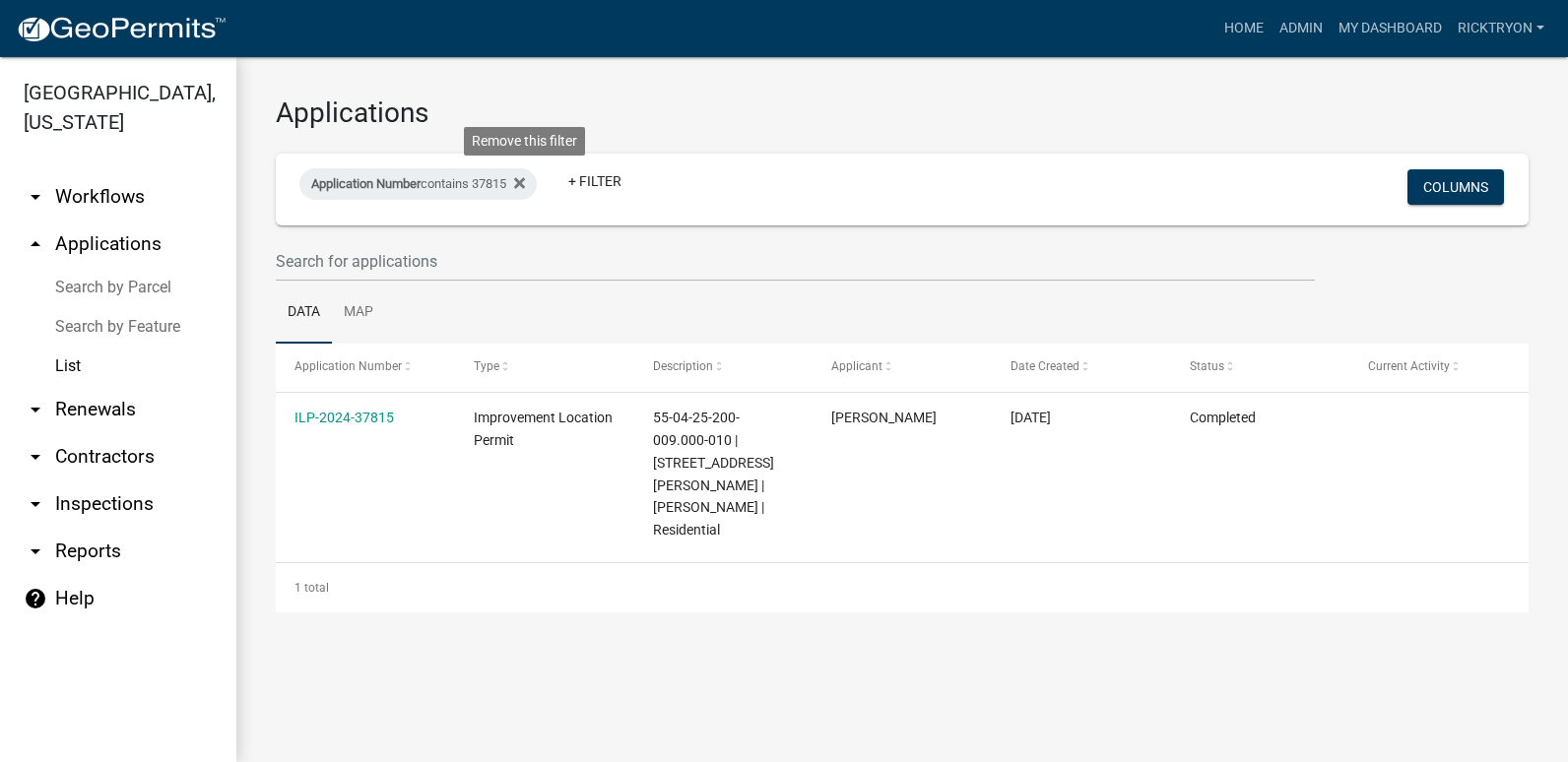
click at [525, 183] on icon at bounding box center [519, 183] width 11 height 11
